Goal: Navigation & Orientation: Understand site structure

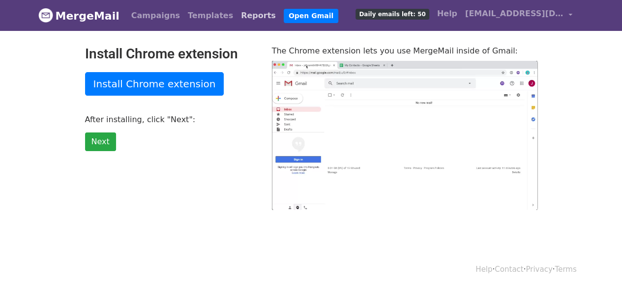
click at [237, 14] on link "Reports" at bounding box center [258, 16] width 43 height 20
type input "91.48"
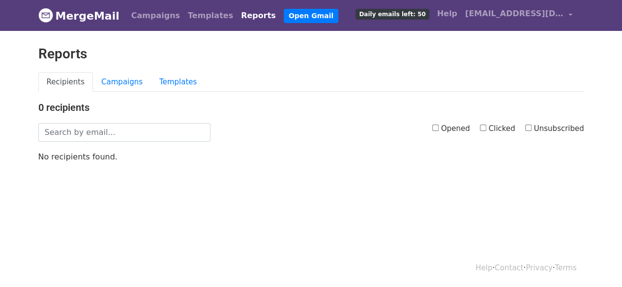
click at [438, 125] on input "Opened" at bounding box center [435, 128] width 6 height 6
checkbox input "true"
click at [151, 15] on link "Campaigns" at bounding box center [155, 16] width 57 height 20
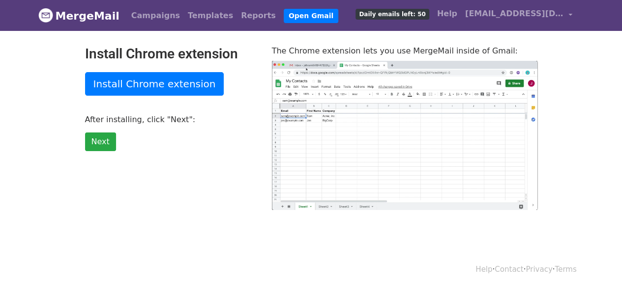
click at [88, 19] on link "MergeMail" at bounding box center [78, 15] width 81 height 21
type input "48.37"
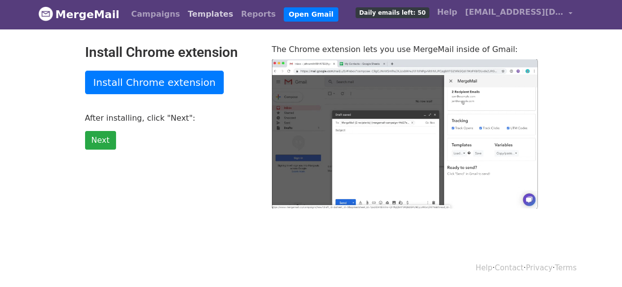
click at [196, 12] on link "Templates" at bounding box center [210, 14] width 53 height 20
type input "28.07"
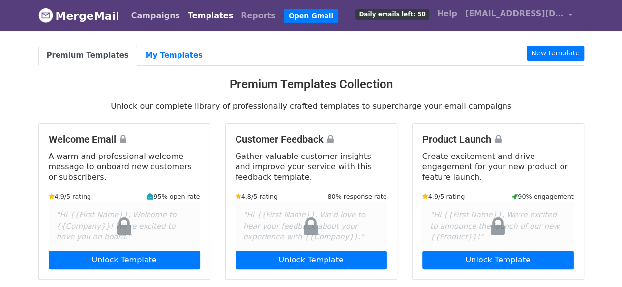
click at [149, 14] on link "Campaigns" at bounding box center [155, 16] width 57 height 20
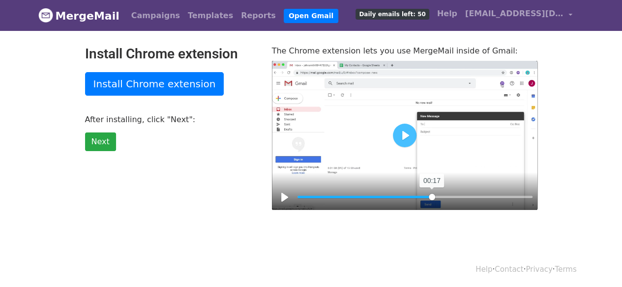
click at [431, 198] on input "Seek" at bounding box center [414, 197] width 235 height 9
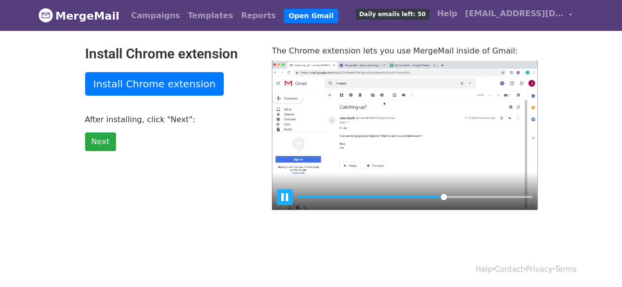
click at [286, 194] on button "Pause Play" at bounding box center [285, 198] width 16 height 16
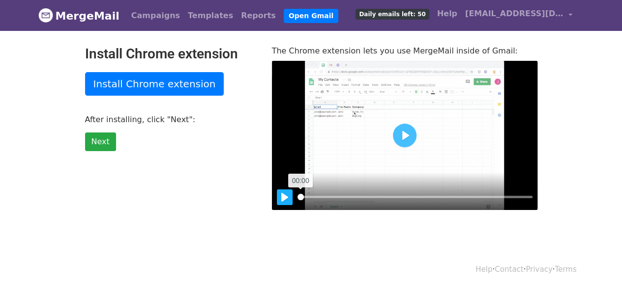
drag, startPoint x: 444, startPoint y: 193, endPoint x: 283, endPoint y: 199, distance: 161.3
click at [297, 199] on input "Seek" at bounding box center [414, 197] width 235 height 9
click at [283, 198] on button "Pause Play" at bounding box center [285, 198] width 16 height 16
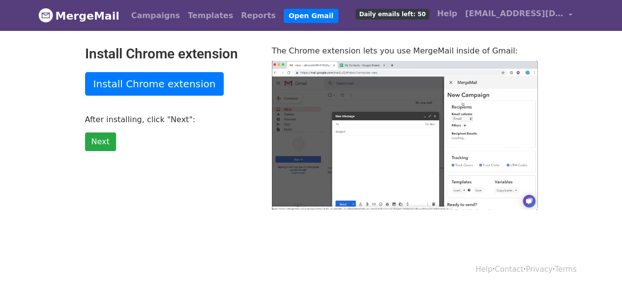
type input "53.64"
